Goal: Transaction & Acquisition: Purchase product/service

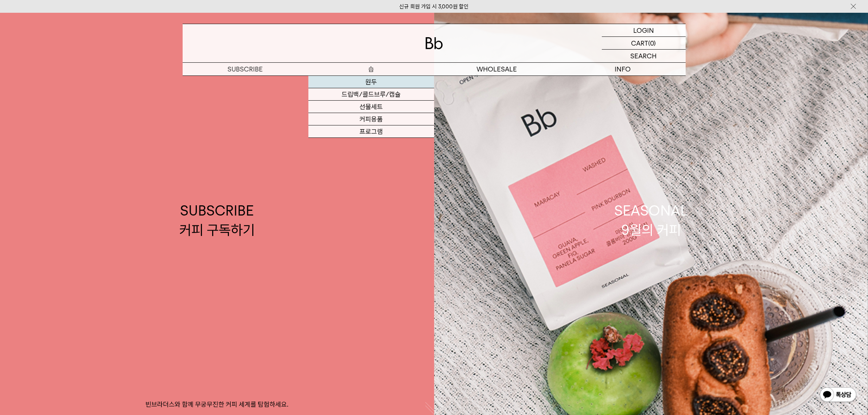
click at [375, 82] on link "원두" at bounding box center [372, 82] width 126 height 12
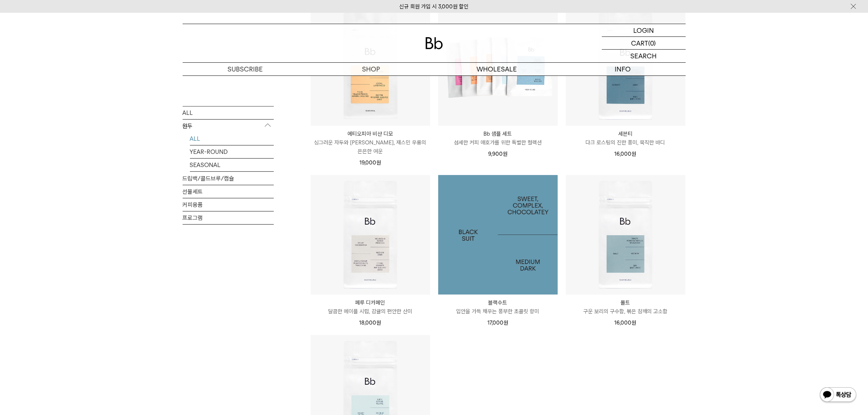
scroll to position [593, 0]
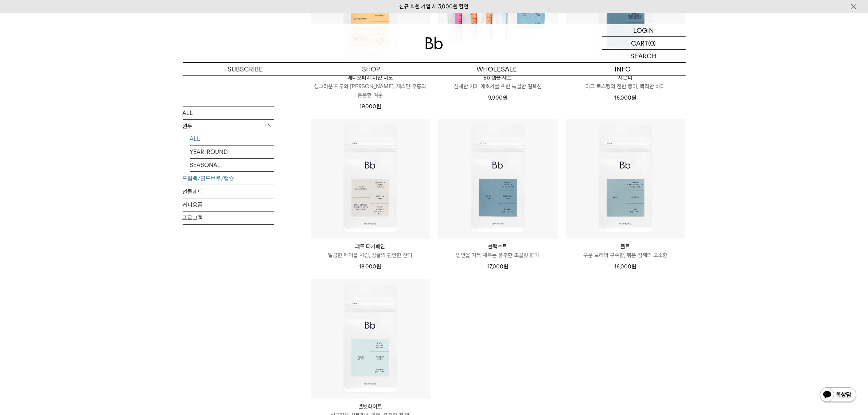
scroll to position [410, 0]
